Goal: Browse casually

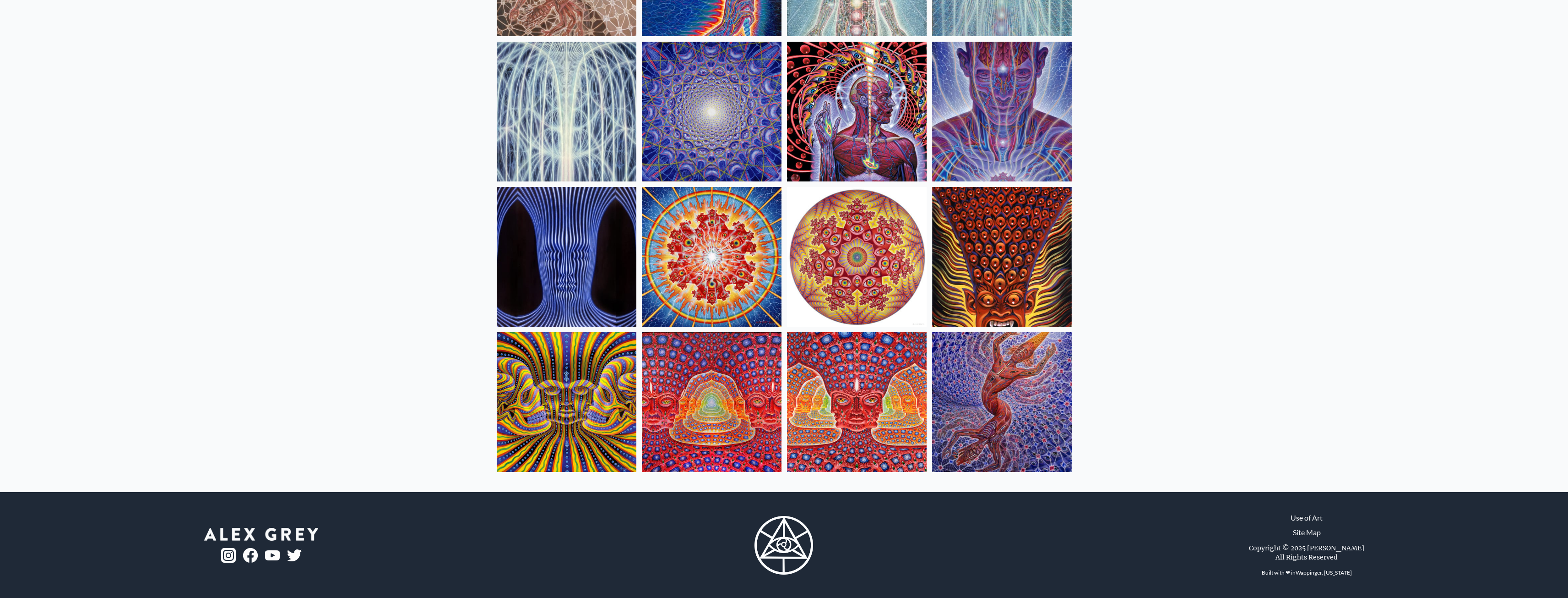
scroll to position [206, 0]
click at [1016, 390] on img at bounding box center [1001, 401] width 139 height 139
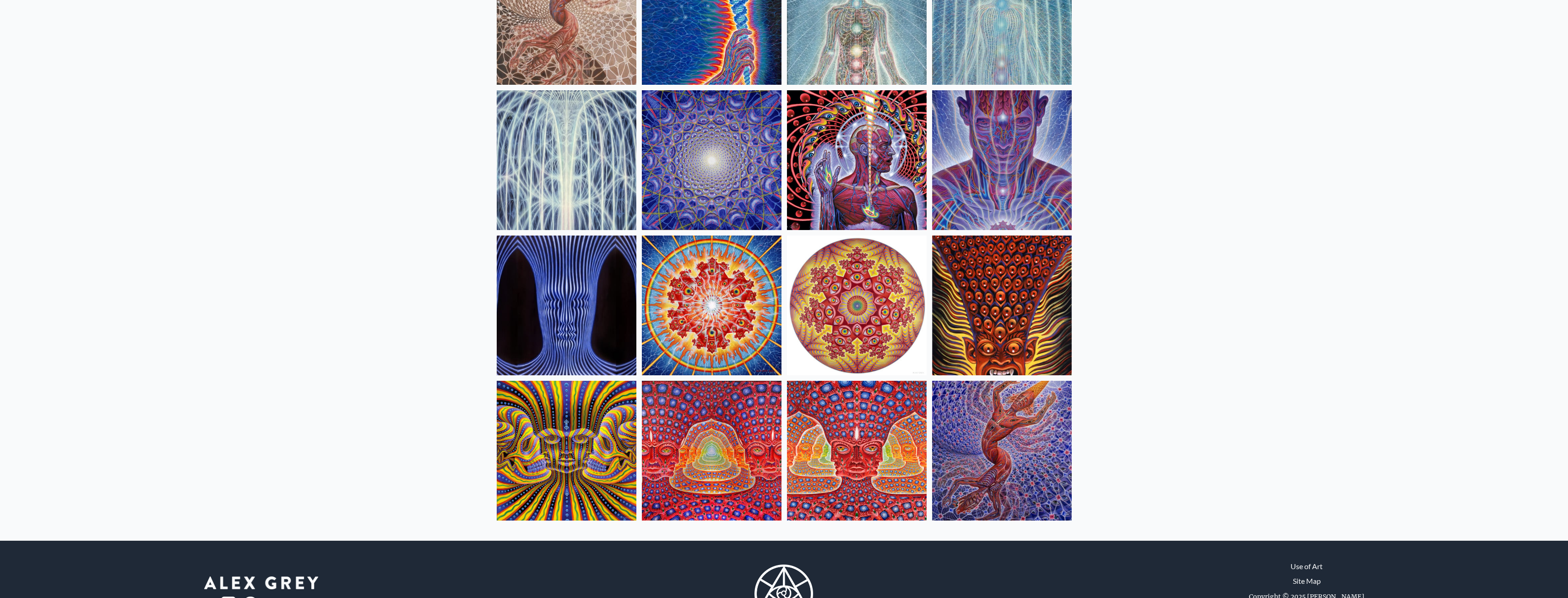
scroll to position [183, 0]
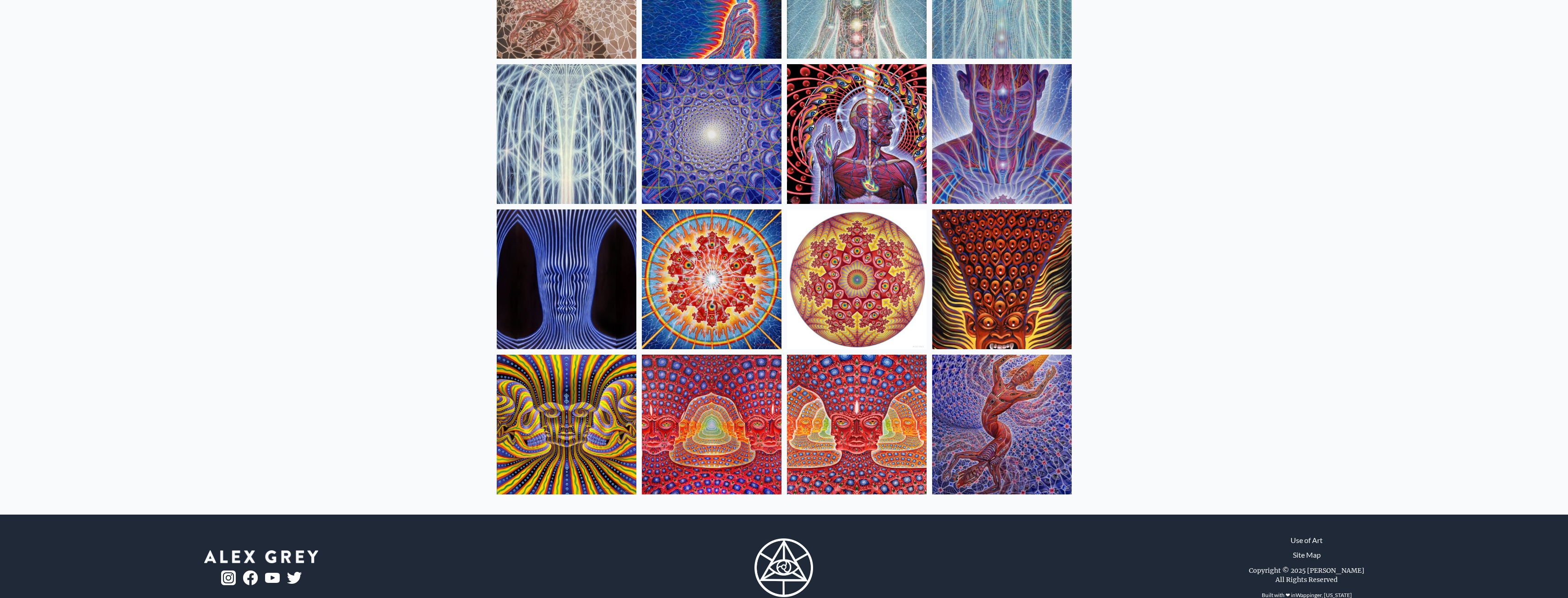
click at [898, 385] on img at bounding box center [856, 424] width 139 height 139
click at [696, 417] on img at bounding box center [711, 424] width 139 height 139
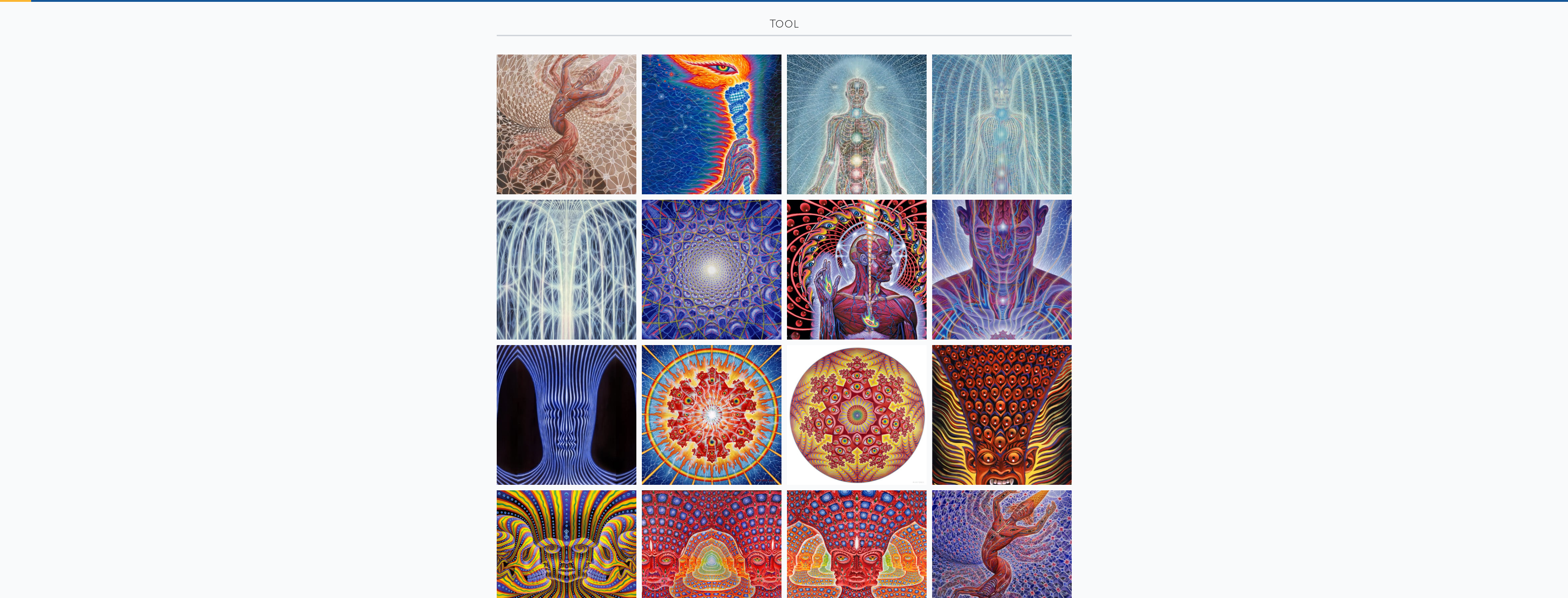
scroll to position [46, 0]
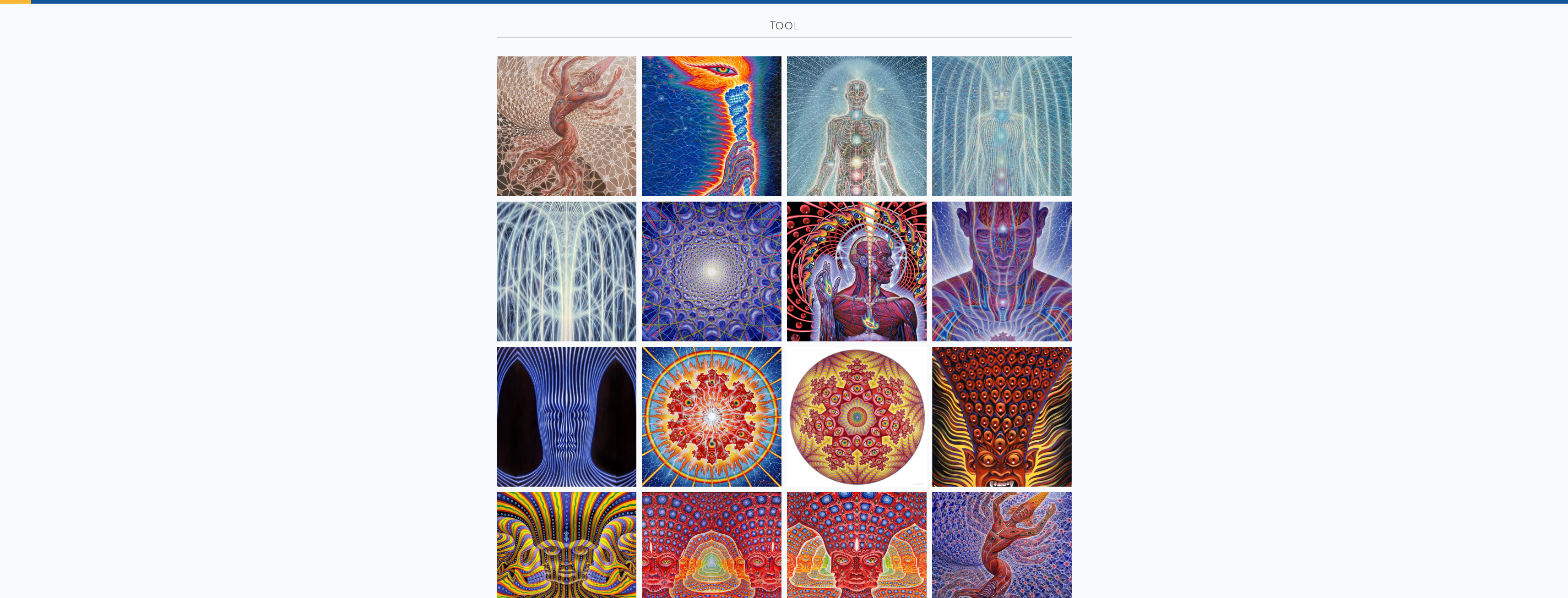
click at [1014, 309] on img at bounding box center [1001, 271] width 139 height 139
click at [614, 170] on img at bounding box center [566, 126] width 139 height 139
click at [759, 122] on img at bounding box center [711, 126] width 139 height 139
click at [829, 166] on img at bounding box center [856, 126] width 139 height 139
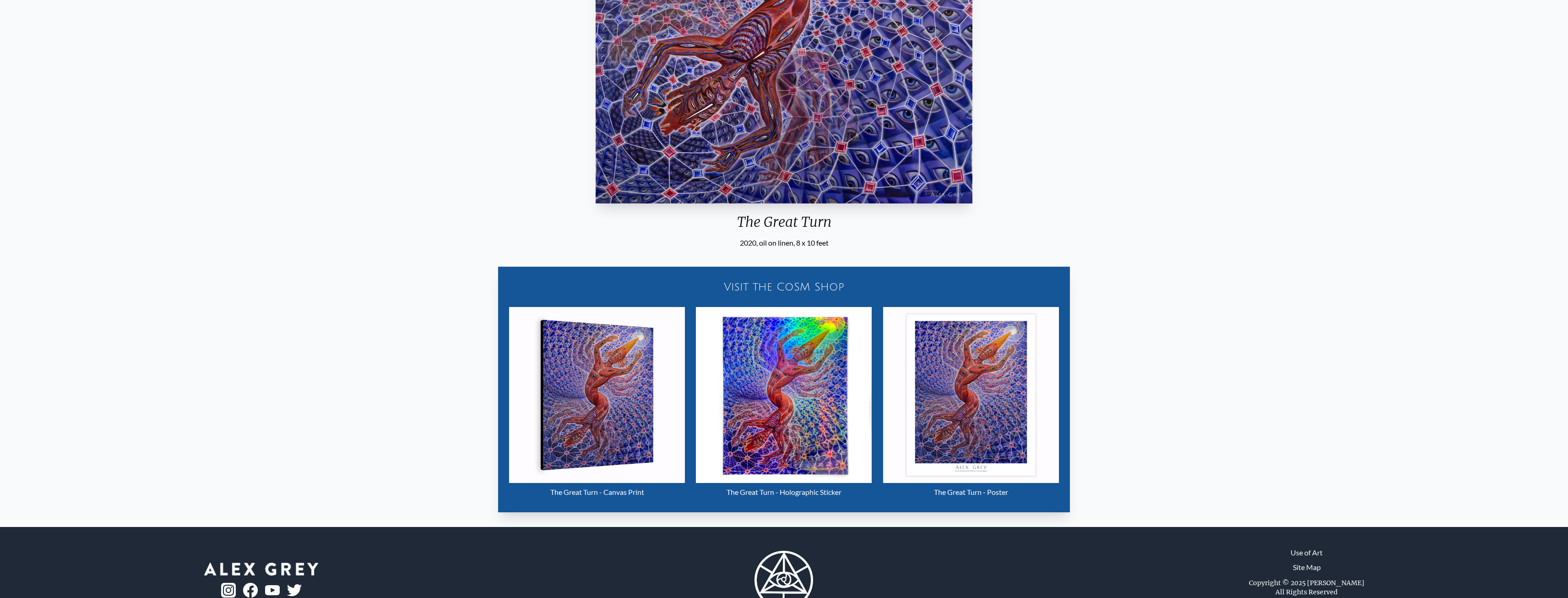
scroll to position [366, 0]
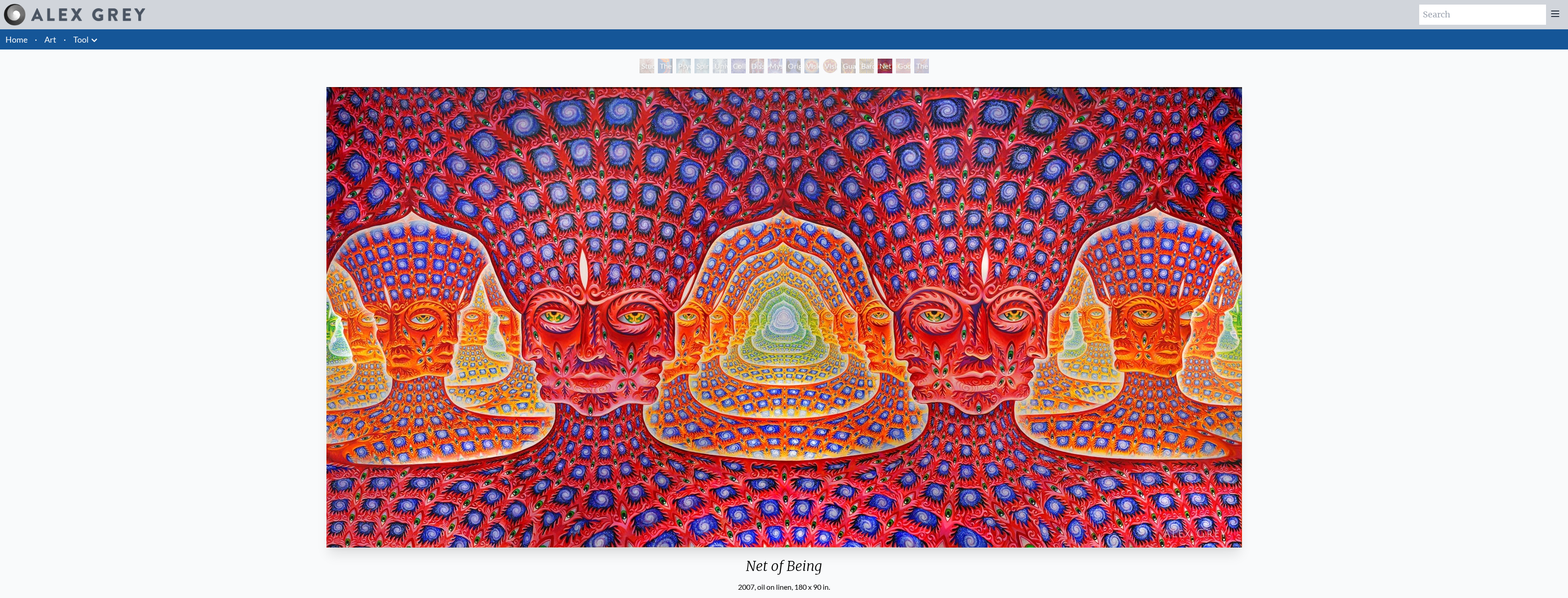
click at [135, 318] on div "Net of Being 2007, oil on linen, 180 x 90 in. Visit the CoSM Shop 10,000 Days -…" at bounding box center [783, 473] width 1553 height 780
drag, startPoint x: 169, startPoint y: 290, endPoint x: 185, endPoint y: 283, distance: 17.5
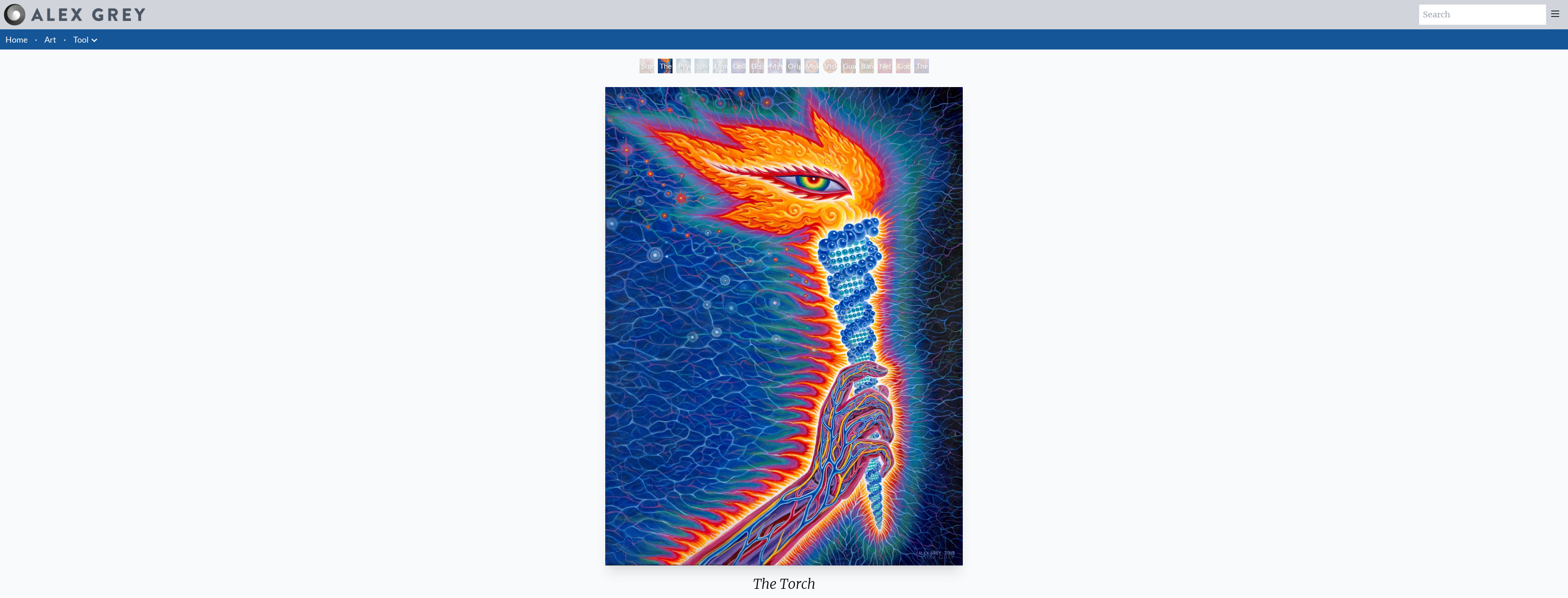
drag, startPoint x: 404, startPoint y: 369, endPoint x: 407, endPoint y: 364, distance: 5.8
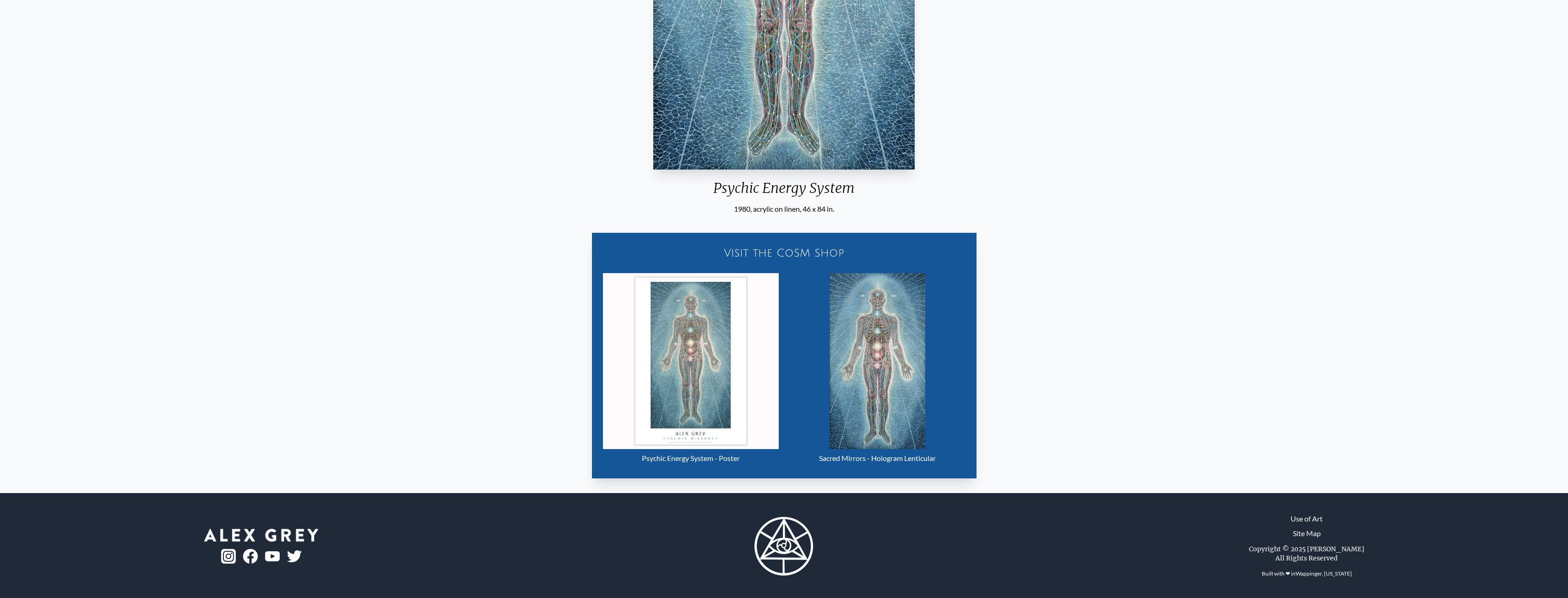
scroll to position [397, 0]
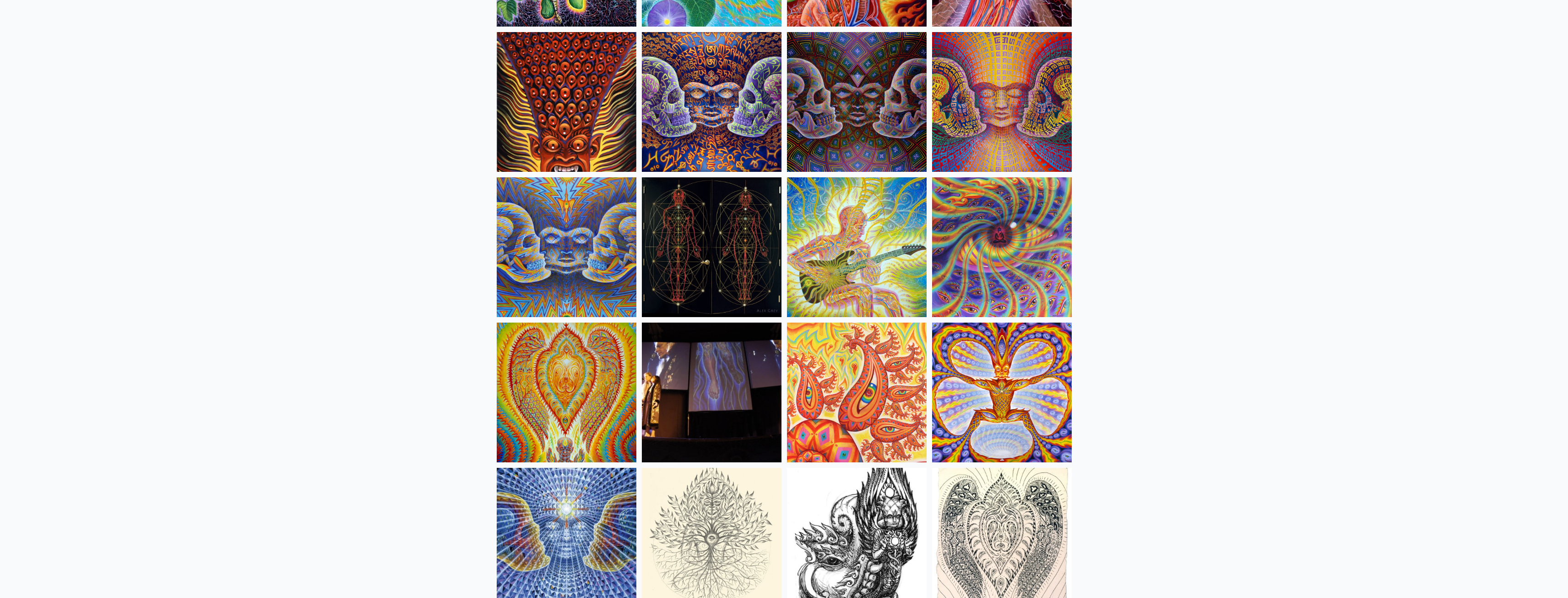
scroll to position [4717, 0]
click at [840, 236] on img at bounding box center [856, 245] width 139 height 139
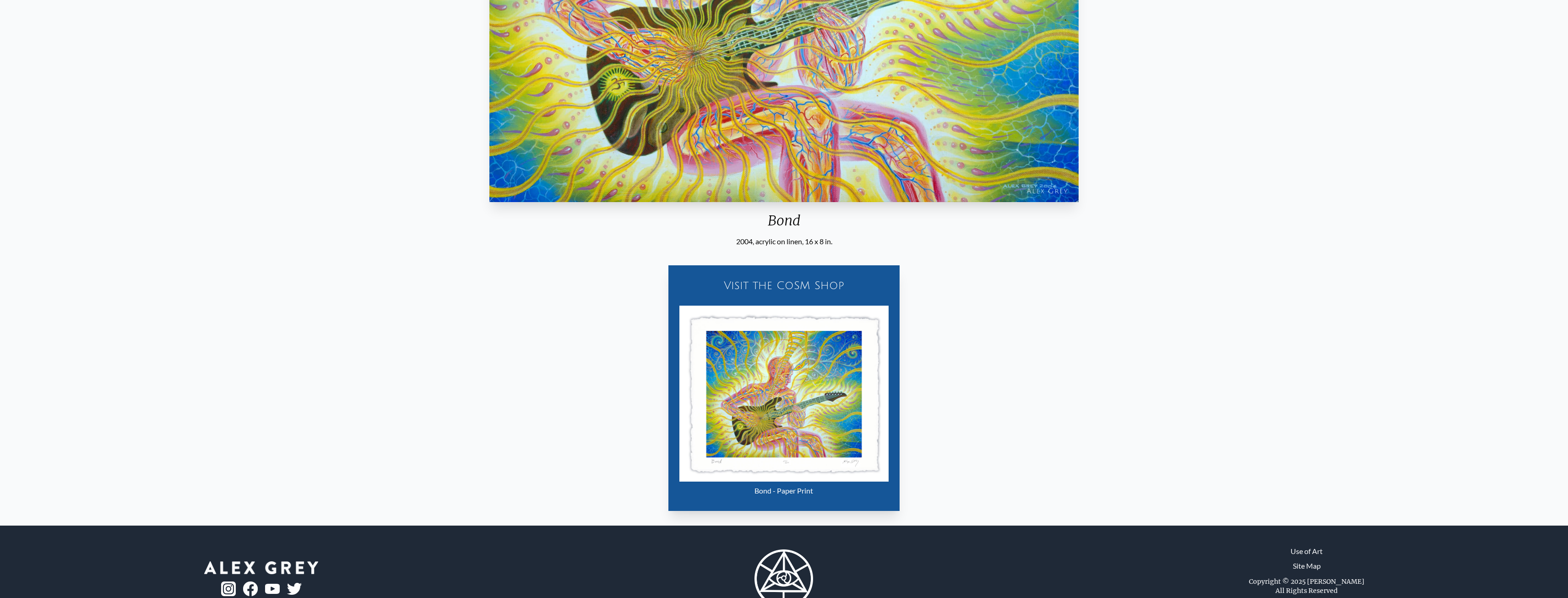
scroll to position [366, 0]
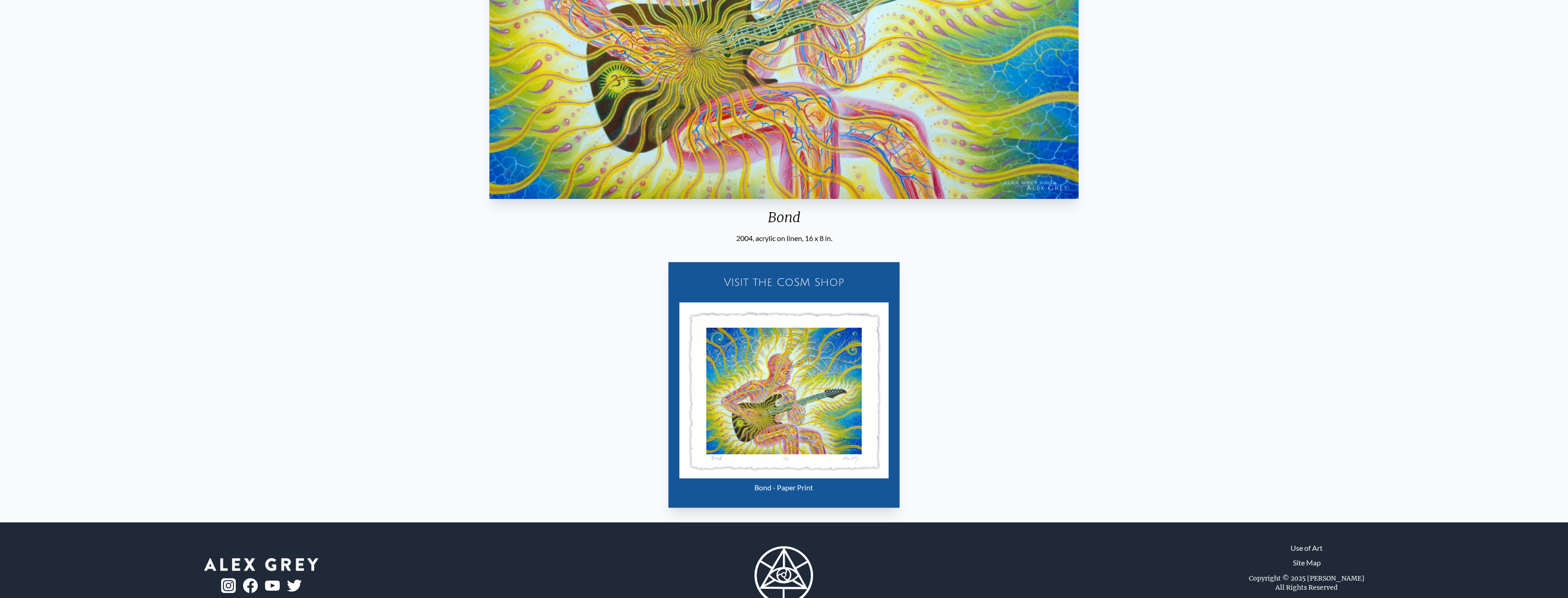
click at [758, 315] on img "22 / 35" at bounding box center [783, 390] width 209 height 176
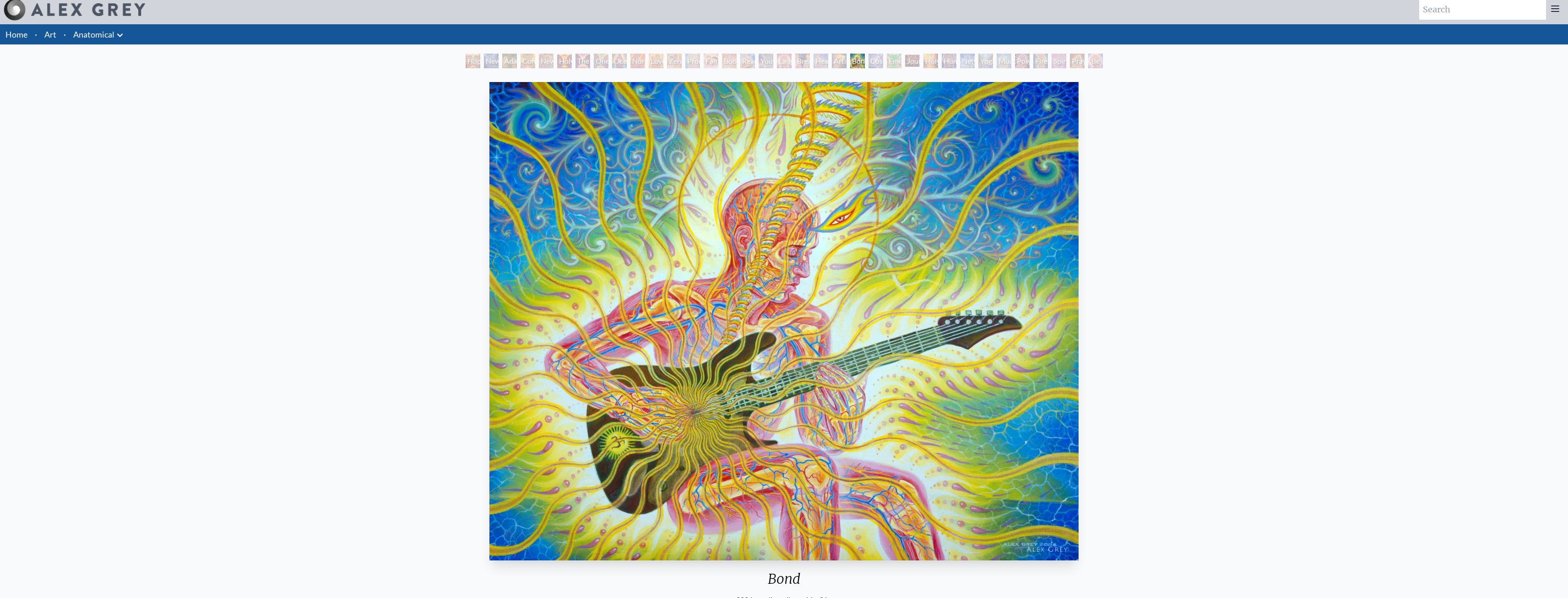
scroll to position [0, 0]
